Goal: Information Seeking & Learning: Learn about a topic

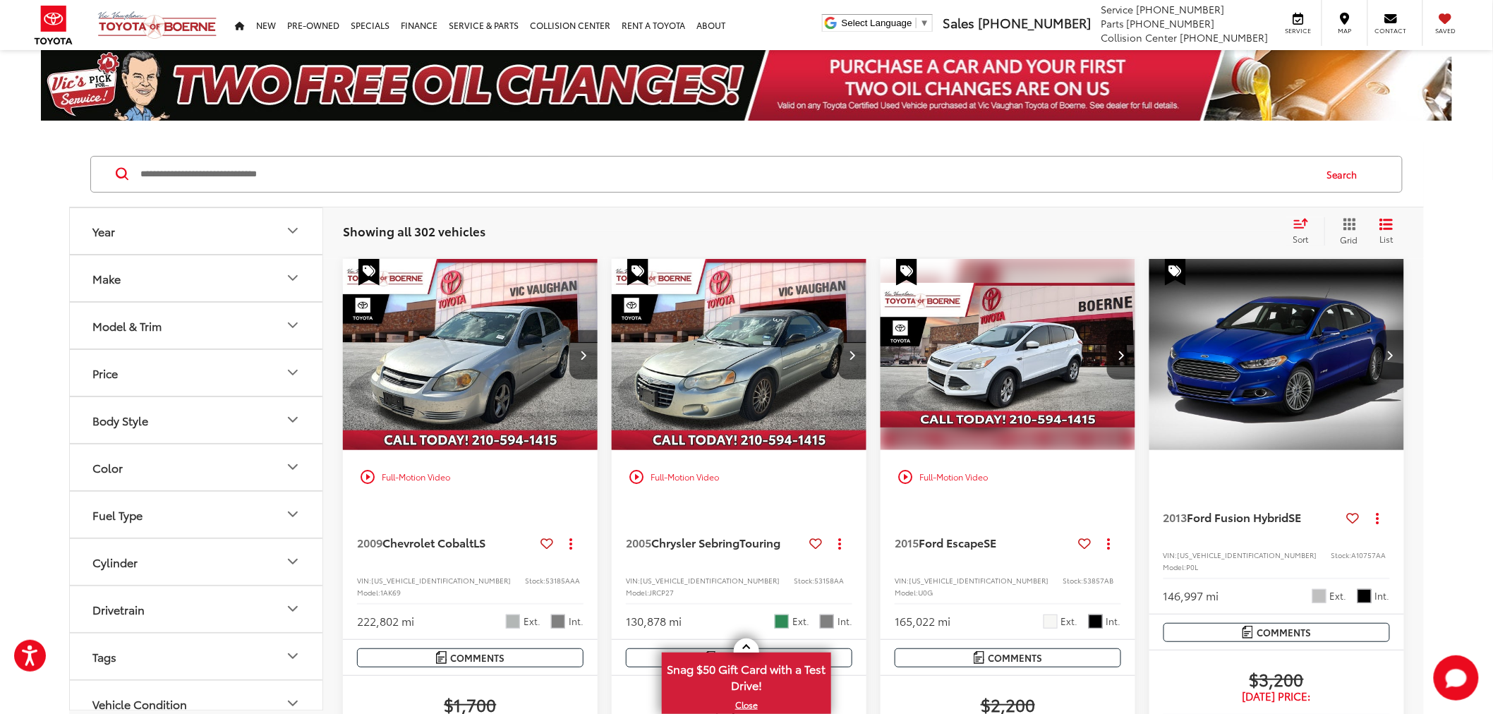
click at [723, 174] on input "Search by Make, Model, or Keyword" at bounding box center [726, 174] width 1175 height 34
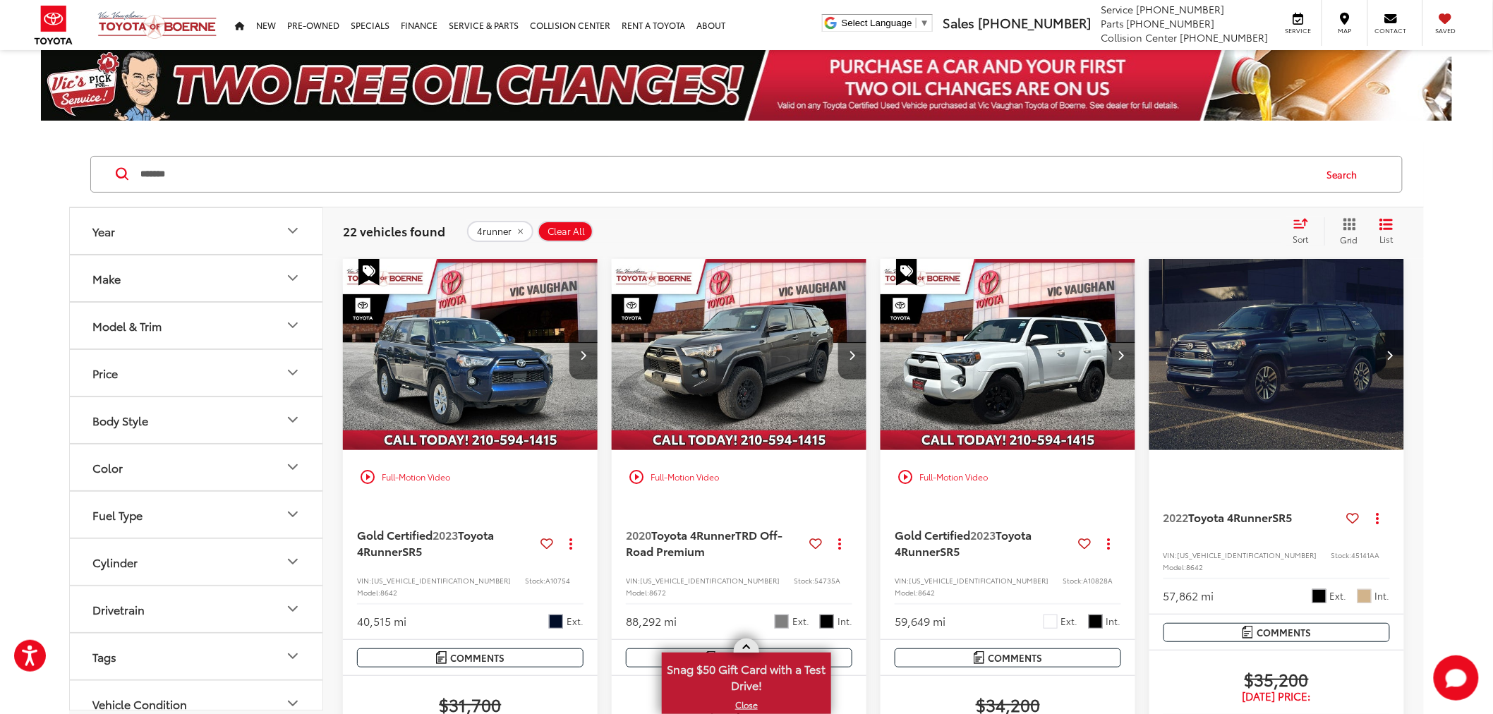
click at [737, 647] on link at bounding box center [746, 646] width 25 height 14
click at [758, 175] on input "*******" at bounding box center [726, 174] width 1175 height 34
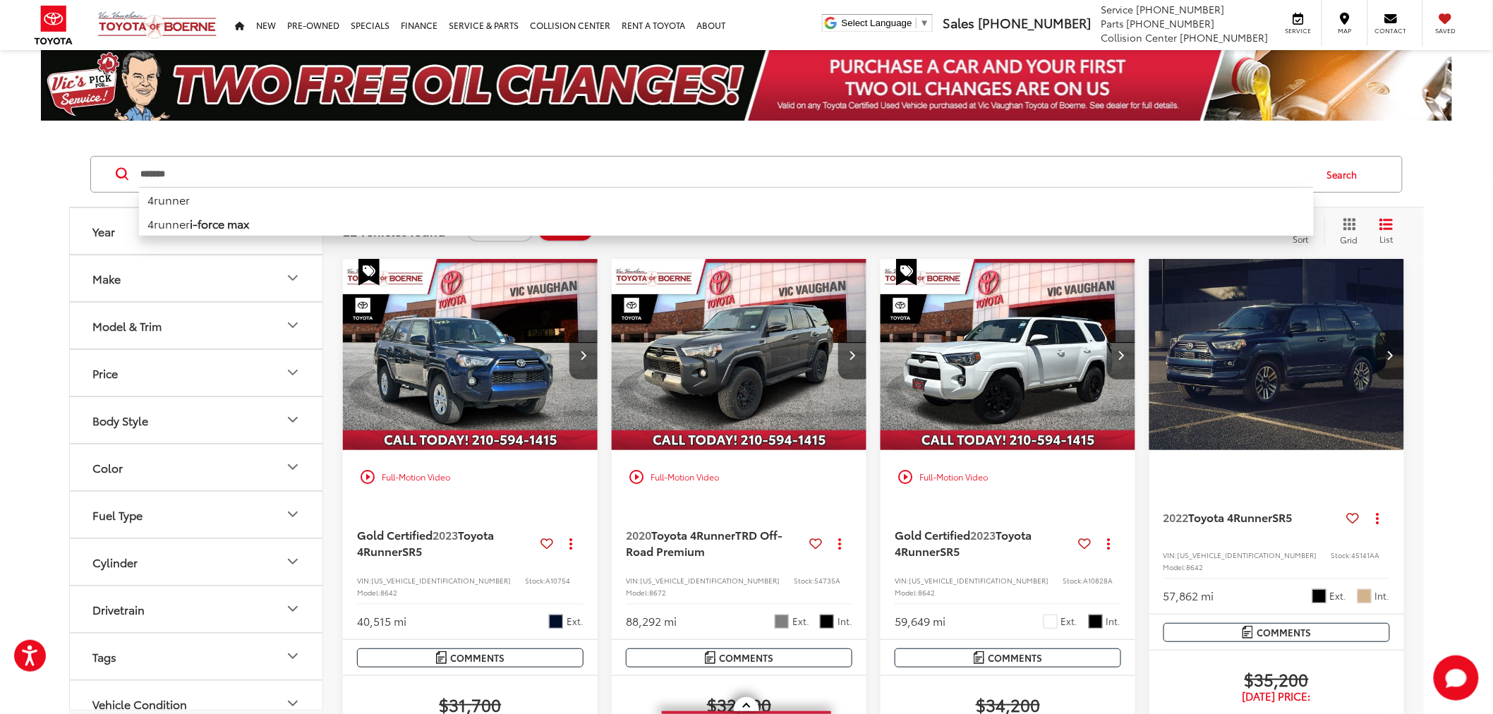
drag, startPoint x: 410, startPoint y: 173, endPoint x: 0, endPoint y: 195, distance: 410.6
type input "*********"
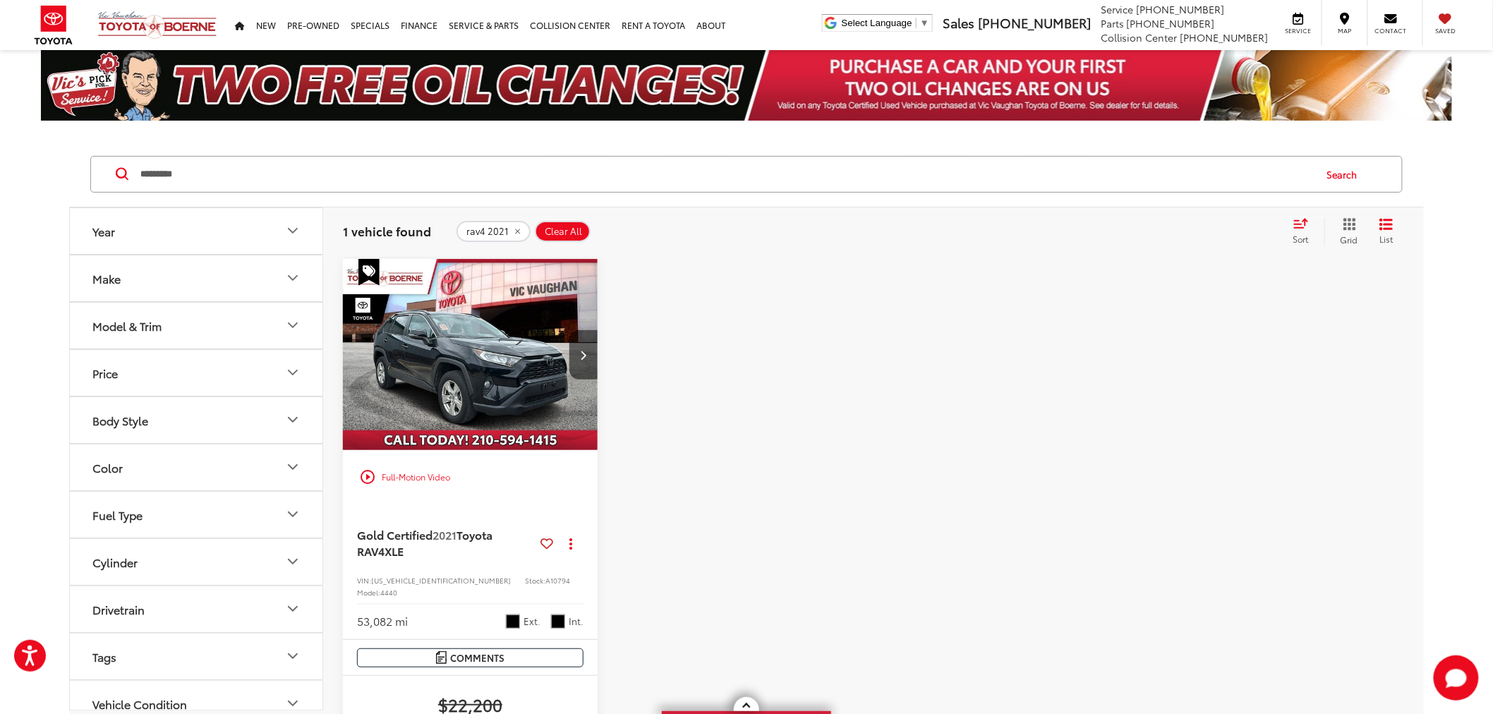
click at [606, 385] on div "play_circle_outline Full-Motion Video Gold Certified 2021 Toyota RAV4 XLE Copy …" at bounding box center [873, 648] width 1061 height 778
click at [617, 370] on div at bounding box center [739, 633] width 255 height 749
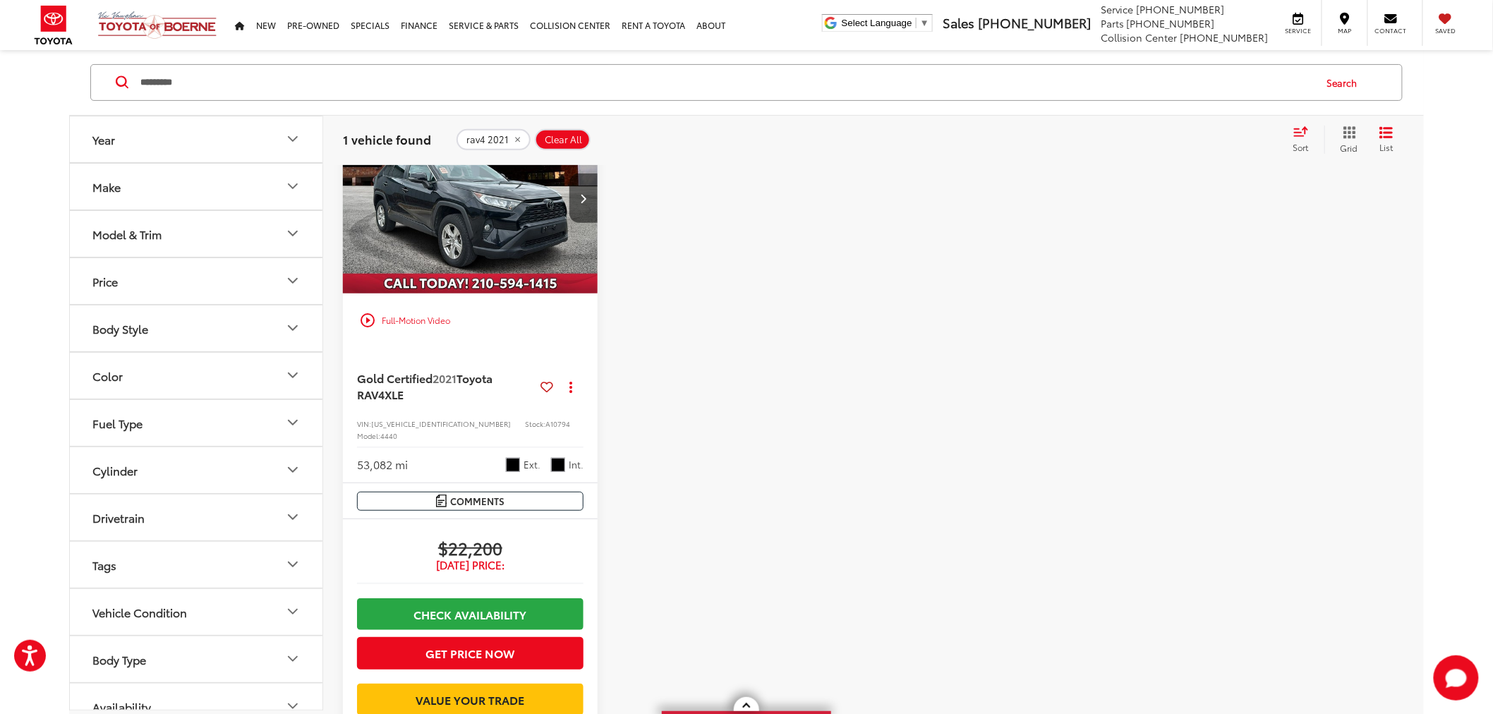
click at [617, 370] on div at bounding box center [739, 476] width 255 height 749
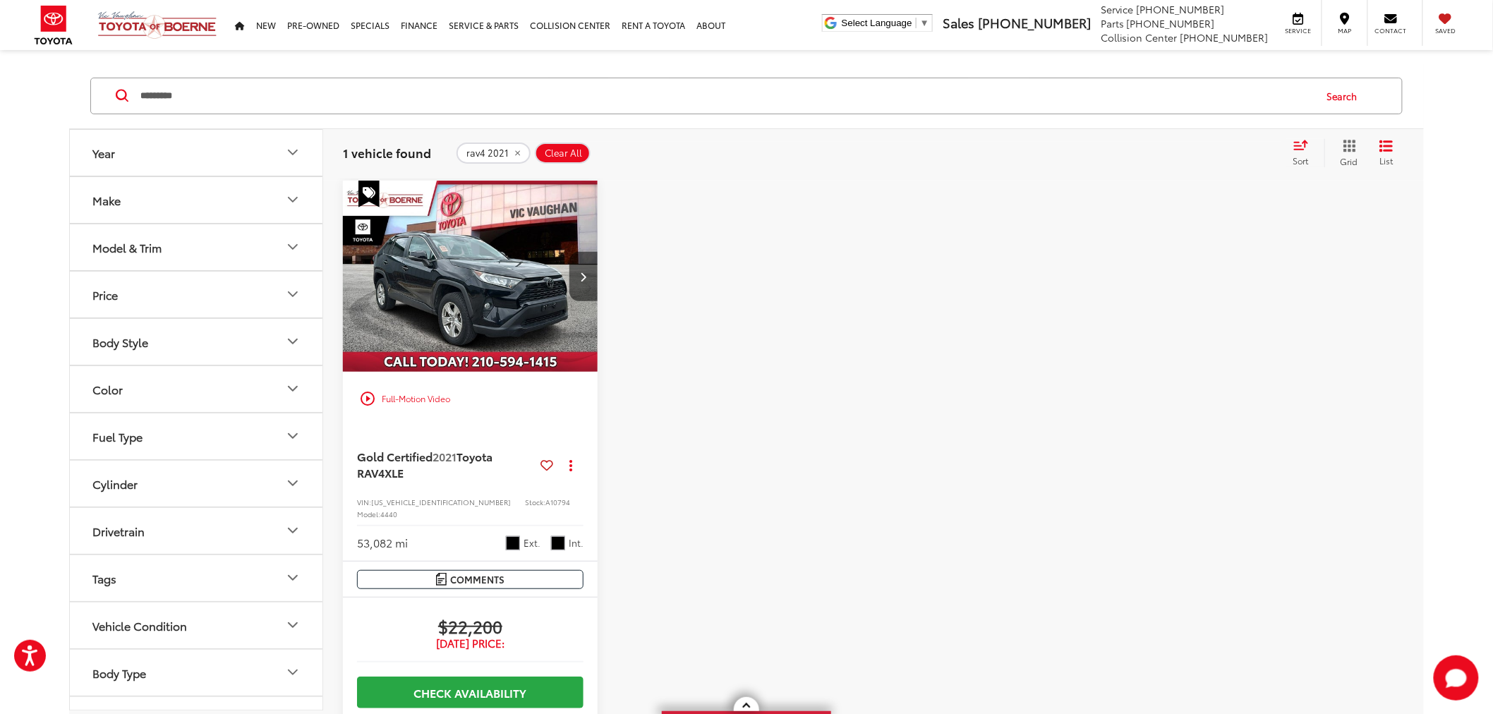
click at [619, 385] on div at bounding box center [739, 555] width 255 height 749
click at [612, 289] on div at bounding box center [739, 555] width 255 height 749
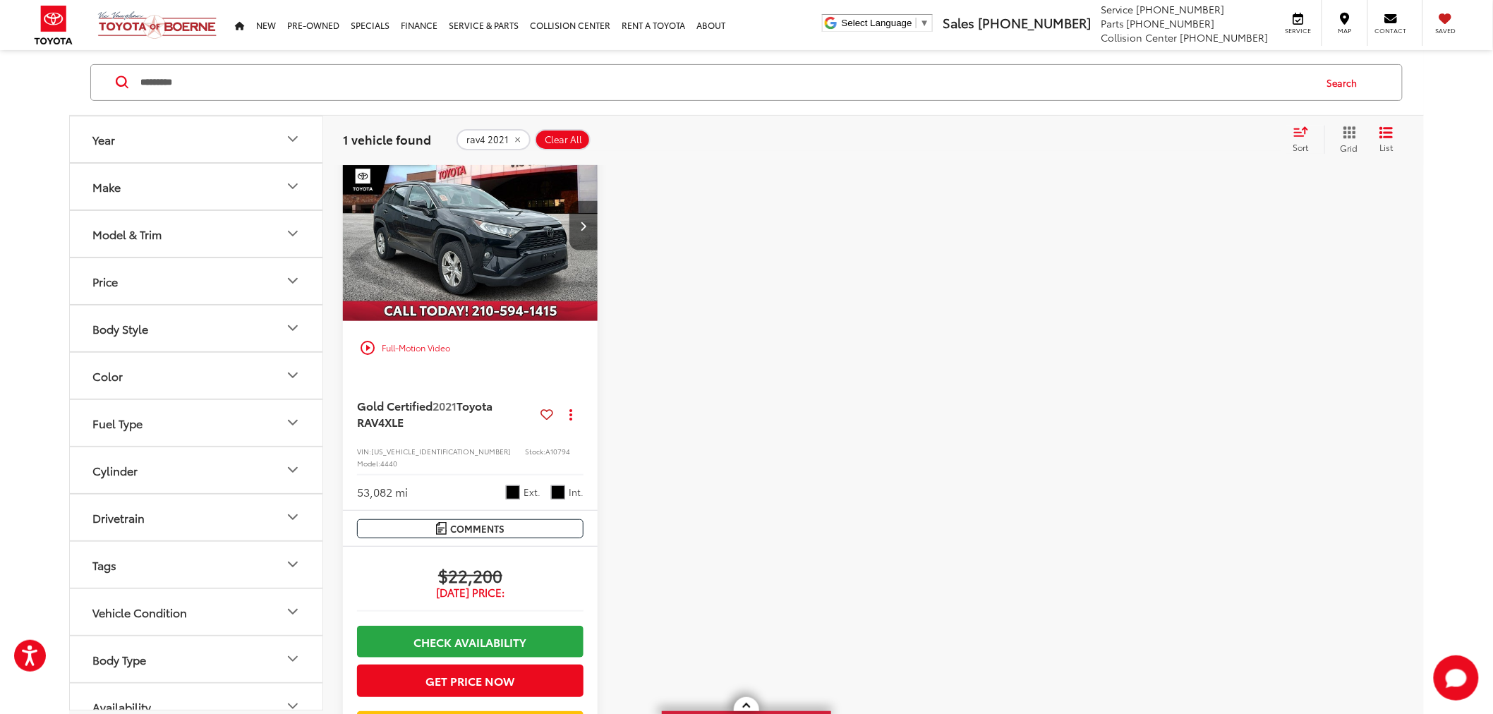
scroll to position [157, 0]
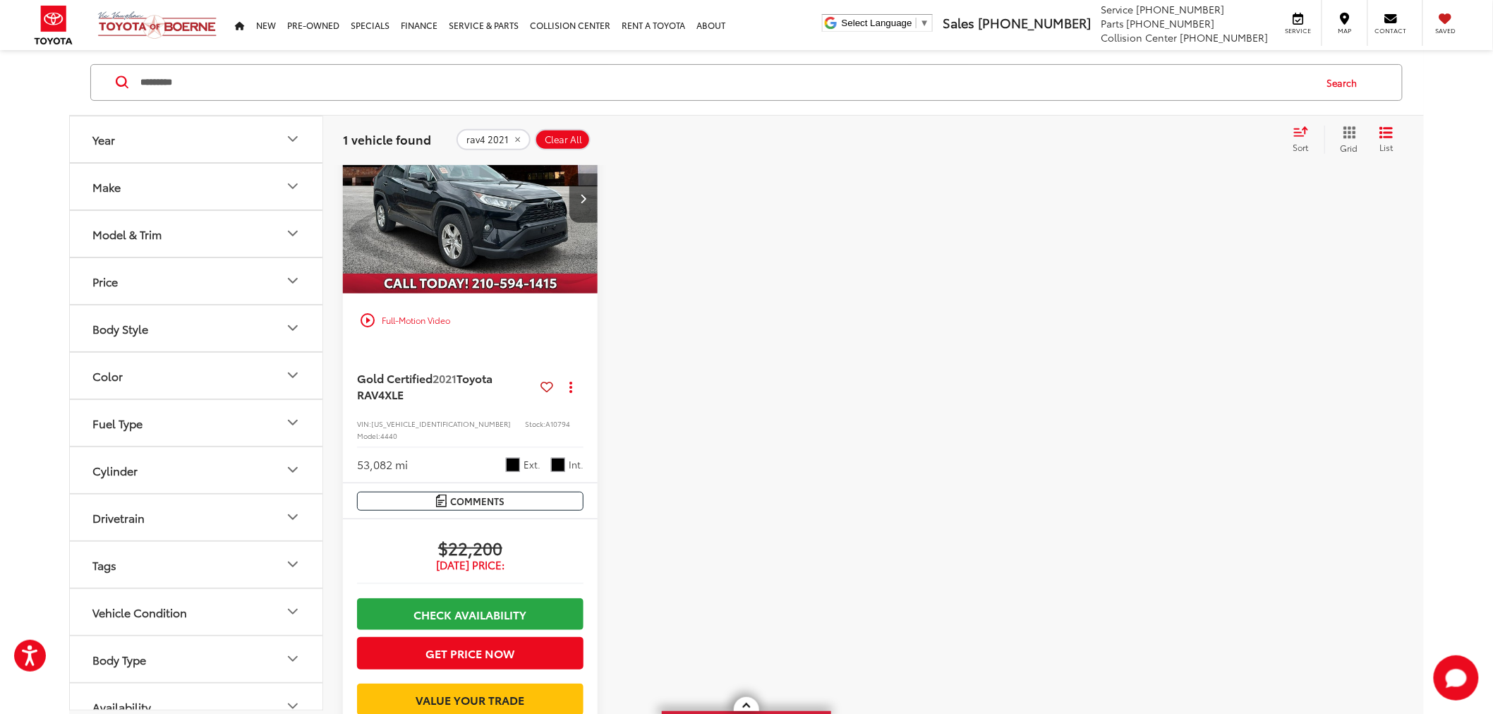
click at [612, 289] on div at bounding box center [739, 476] width 255 height 749
click at [617, 292] on div at bounding box center [739, 476] width 255 height 749
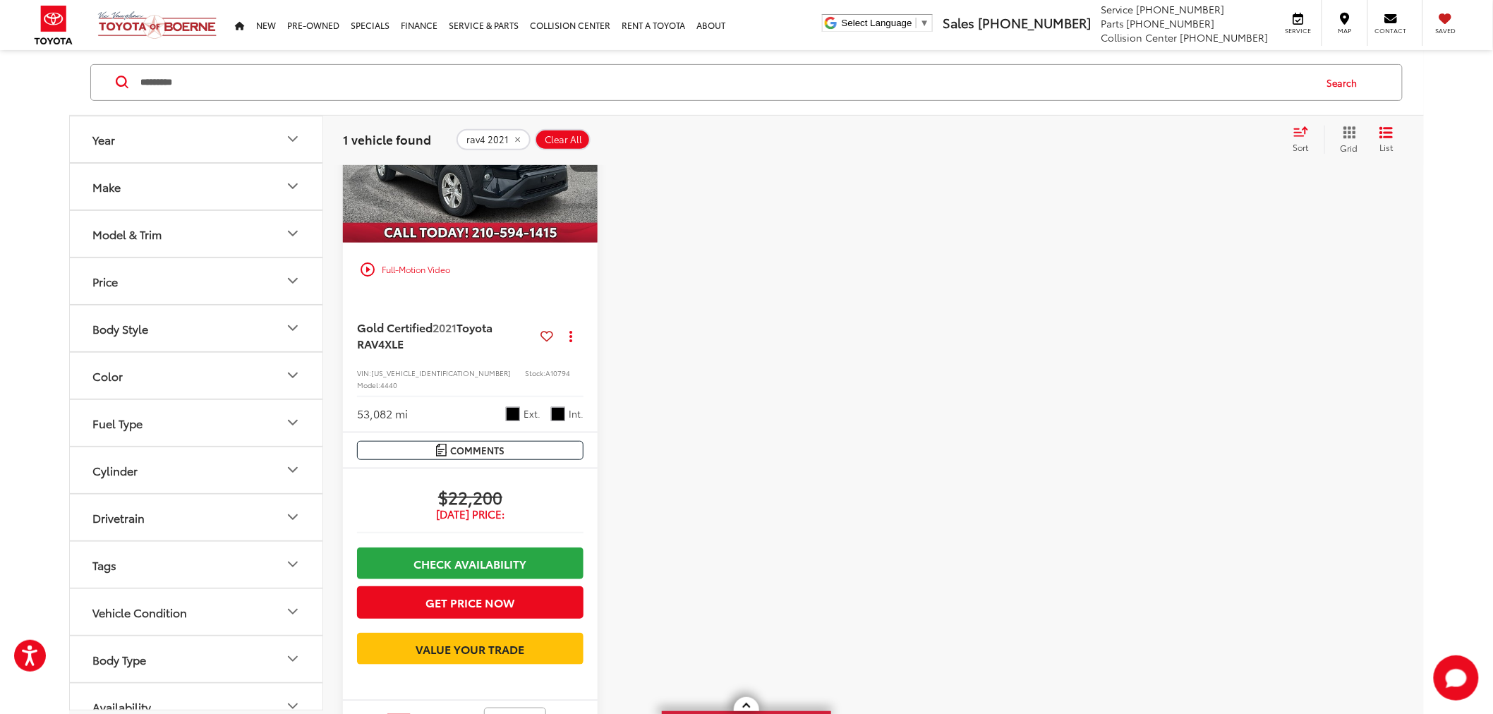
scroll to position [235, 0]
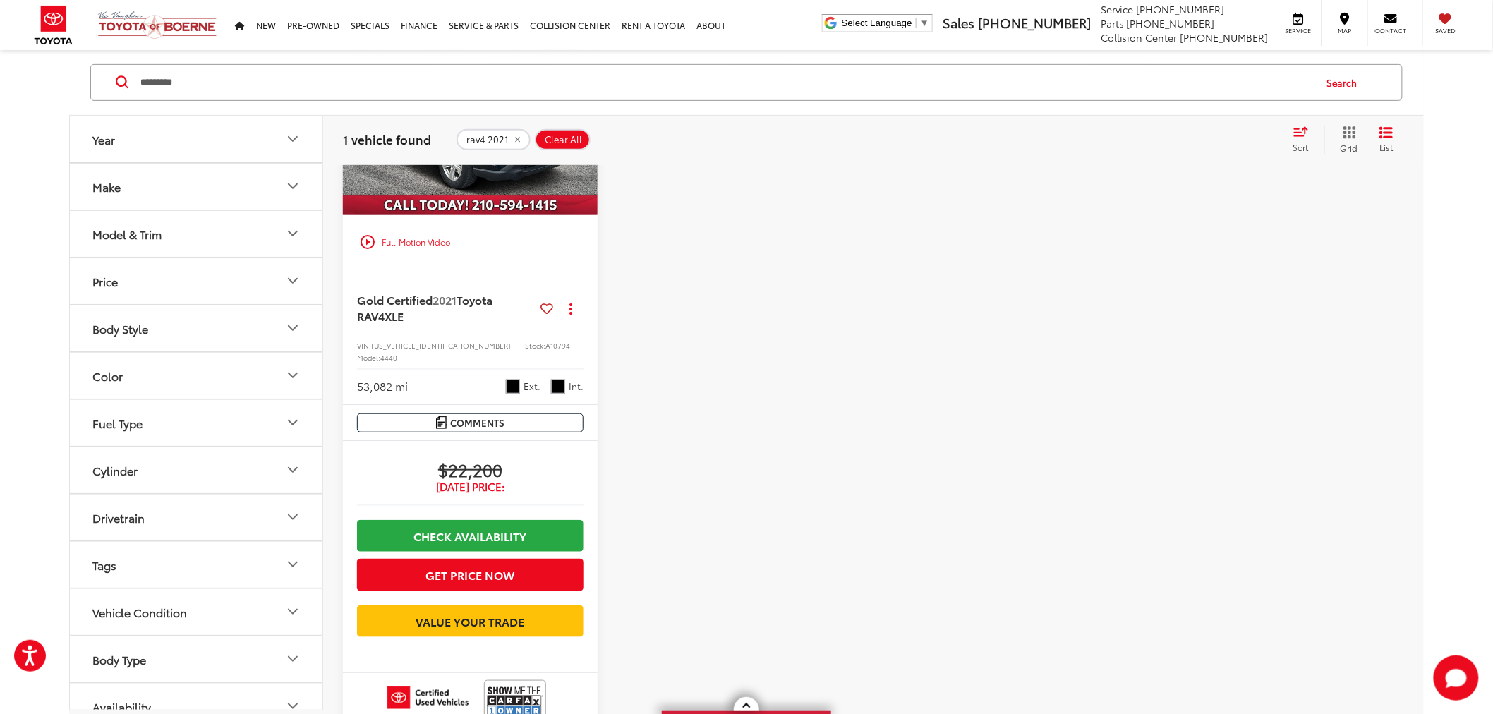
click at [623, 343] on div at bounding box center [739, 398] width 255 height 749
click at [609, 313] on div "play_circle_outline Full-Motion Video Gold Certified 2021 Toyota RAV4 XLE Copy …" at bounding box center [873, 413] width 1061 height 778
drag, startPoint x: 887, startPoint y: 335, endPoint x: 1013, endPoint y: 147, distance: 226.3
click at [890, 335] on div "play_circle_outline Full-Motion Video Gold Certified 2021 Toyota RAV4 XLE Copy …" at bounding box center [873, 413] width 1061 height 778
click at [956, 376] on div "play_circle_outline Full-Motion Video Gold Certified 2021 Toyota RAV4 XLE Copy …" at bounding box center [873, 413] width 1061 height 778
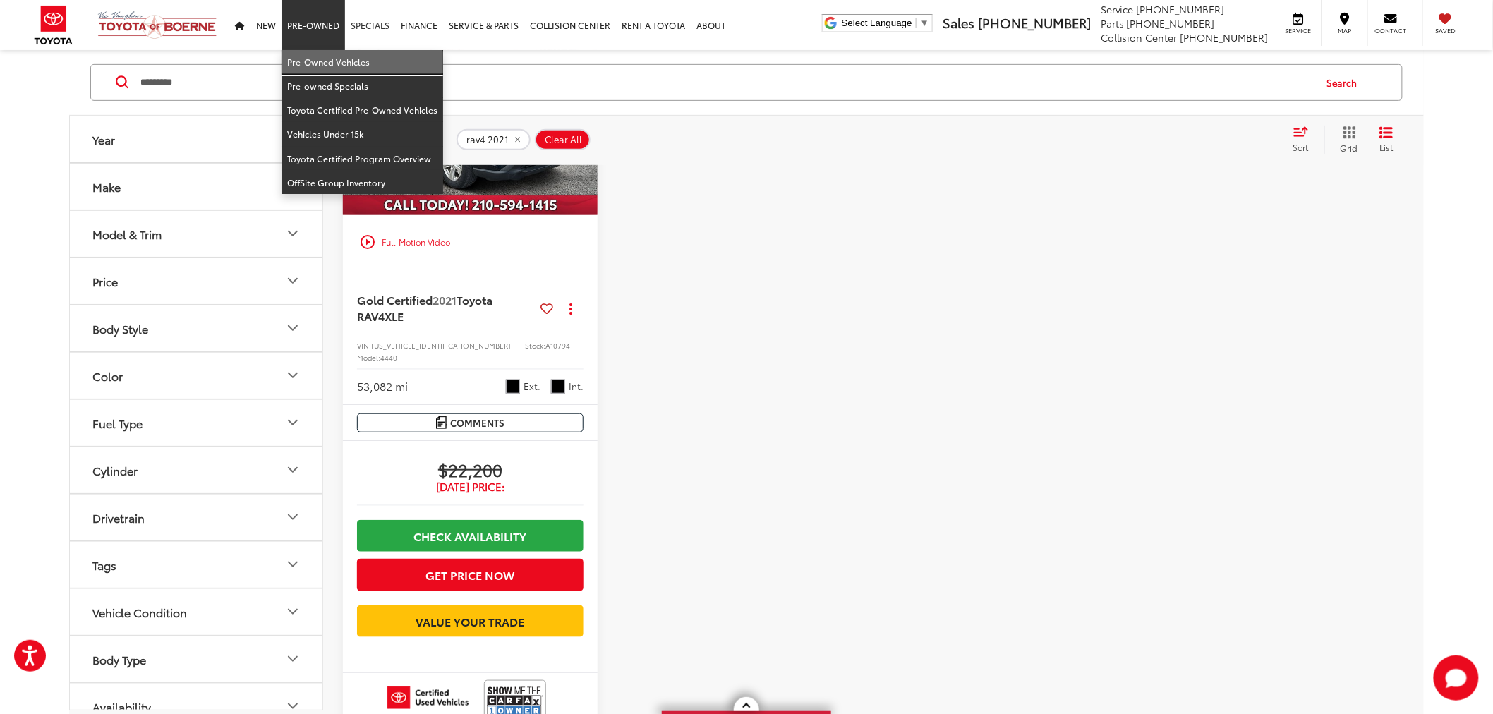
drag, startPoint x: 321, startPoint y: 64, endPoint x: 357, endPoint y: 1, distance: 72.4
click at [321, 64] on link "Pre-Owned Vehicles" at bounding box center [363, 62] width 162 height 24
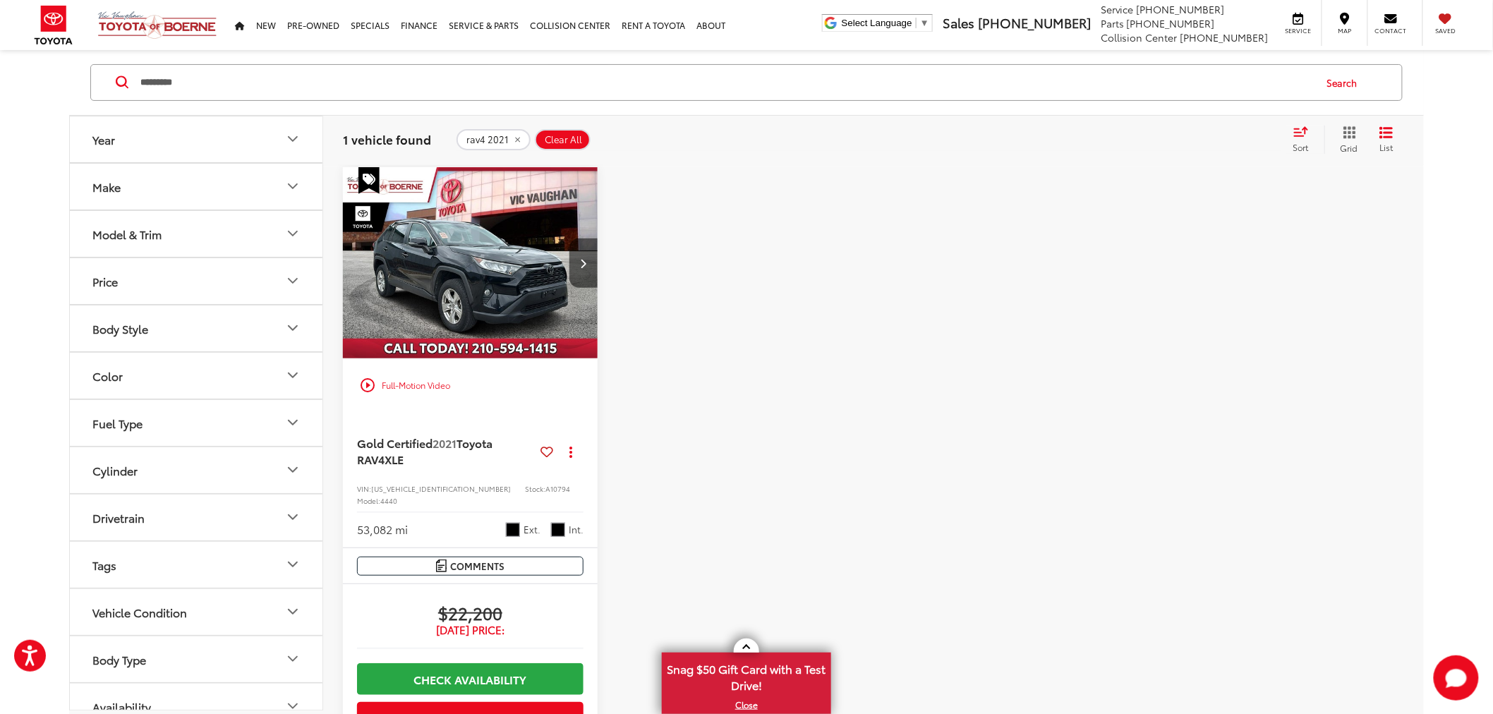
click at [658, 271] on div at bounding box center [739, 530] width 255 height 726
drag, startPoint x: 516, startPoint y: 139, endPoint x: 1462, endPoint y: 248, distance: 952.6
click at [516, 139] on icon "remove rav4%202021" at bounding box center [517, 140] width 5 height 5
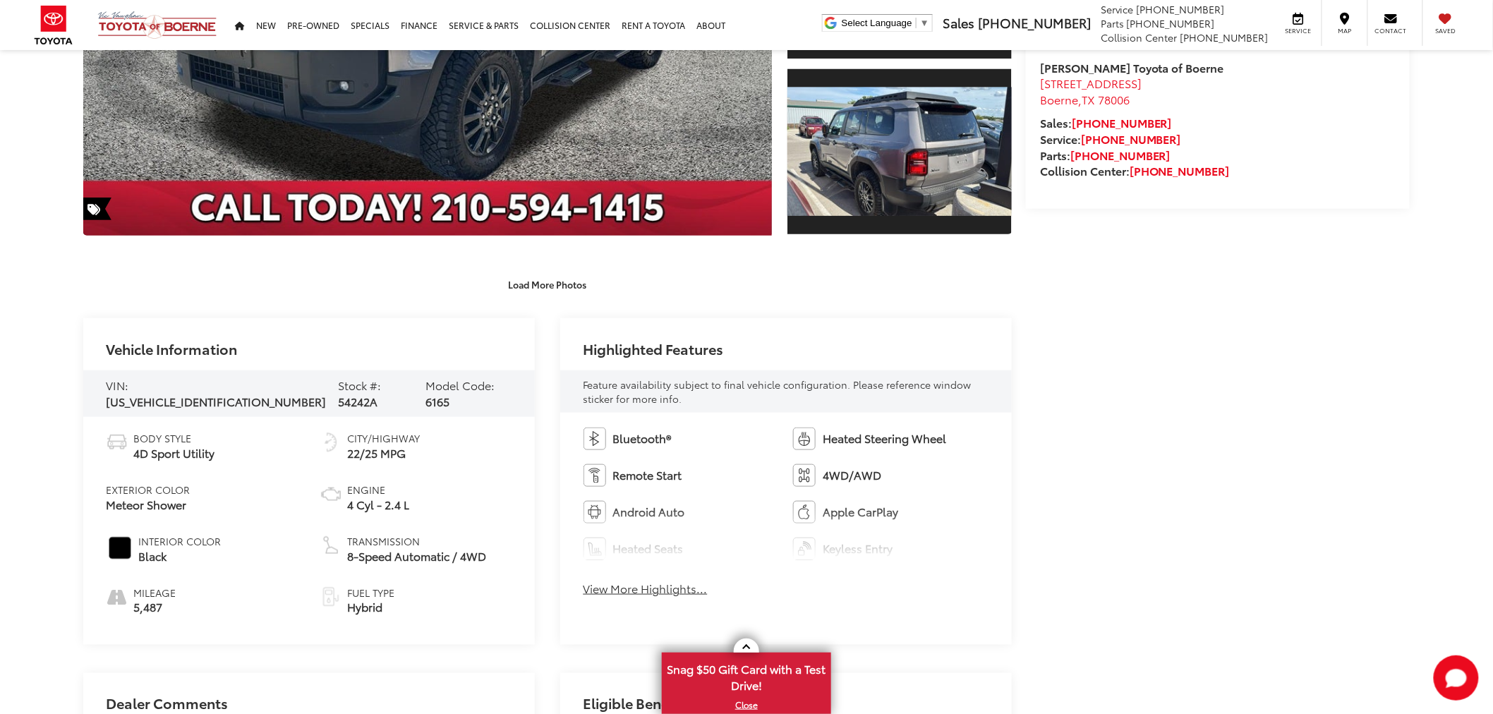
click at [338, 393] on span "54242A" at bounding box center [358, 401] width 40 height 16
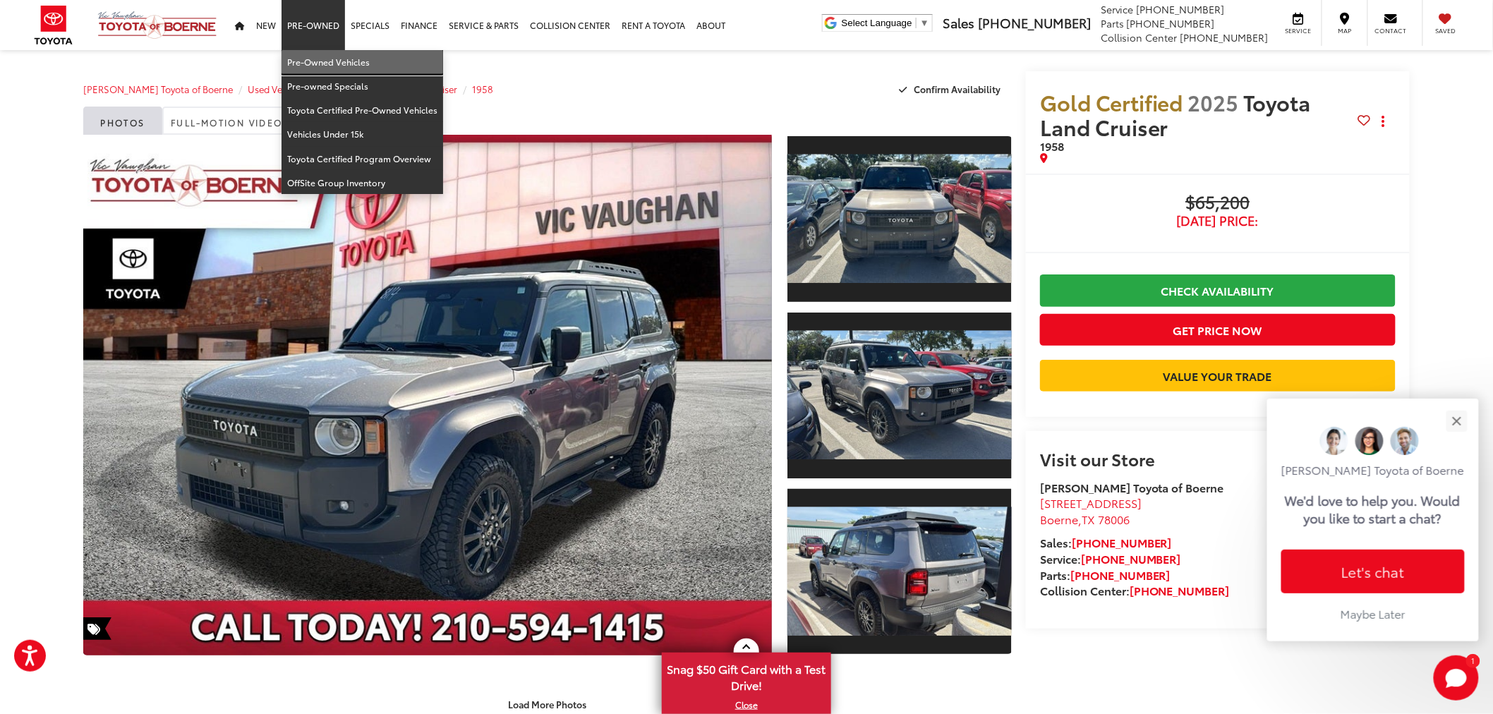
click at [332, 60] on link "Pre-Owned Vehicles" at bounding box center [363, 62] width 162 height 24
